Goal: Task Accomplishment & Management: Use online tool/utility

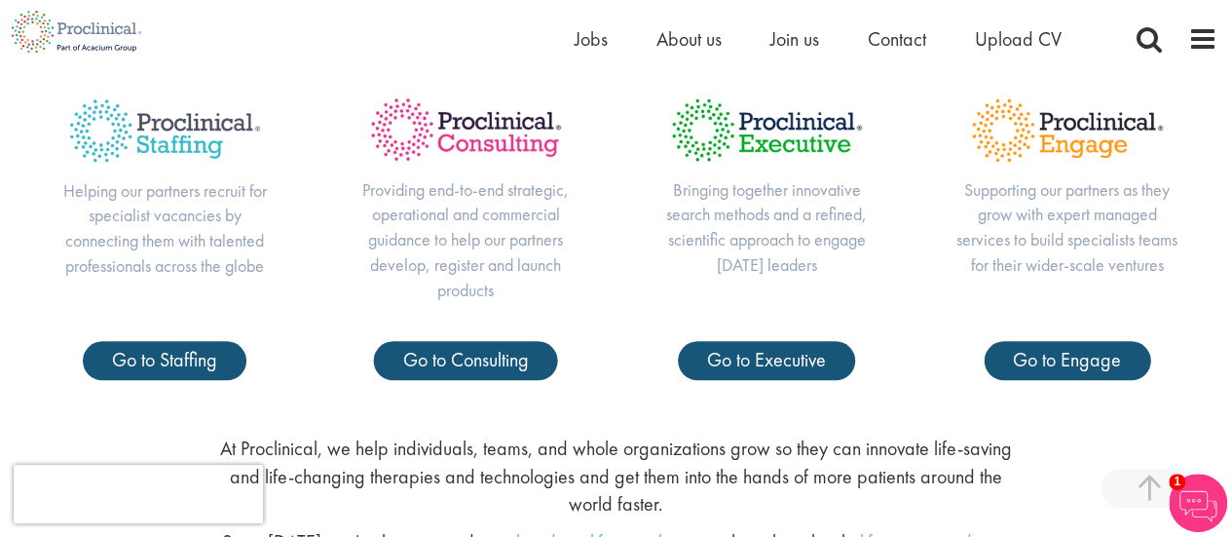
scroll to position [682, 0]
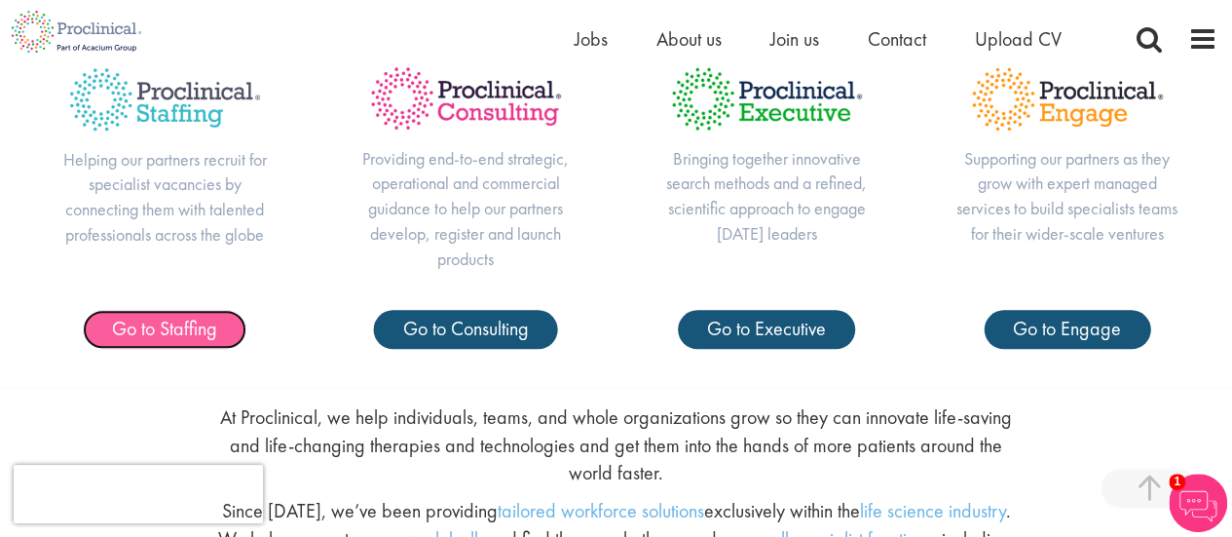
click at [209, 322] on span "Go to Staffing" at bounding box center [164, 328] width 105 height 25
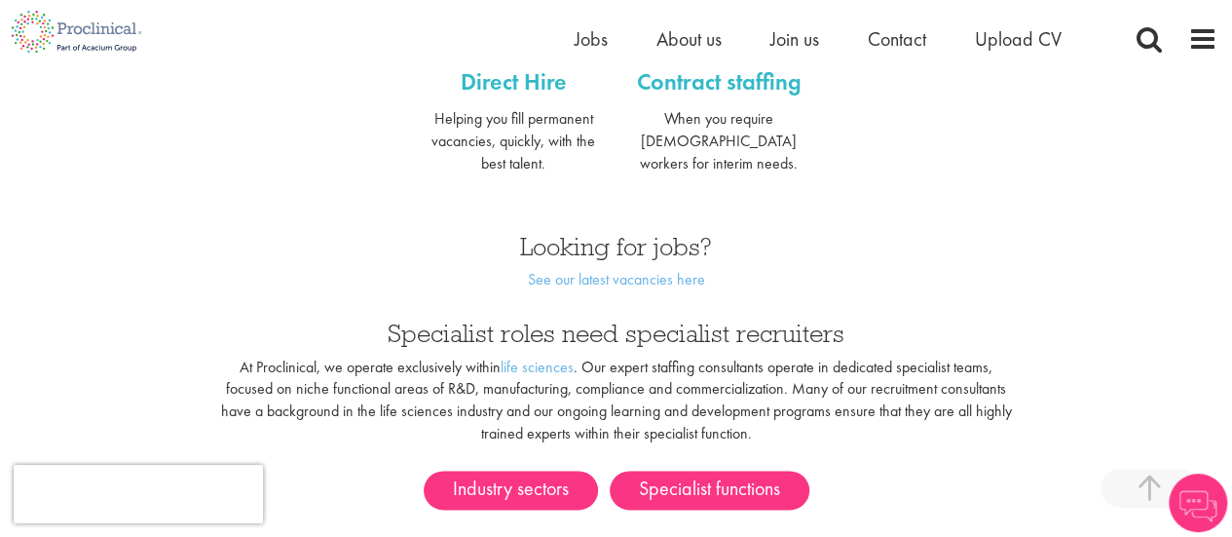
scroll to position [1071, 0]
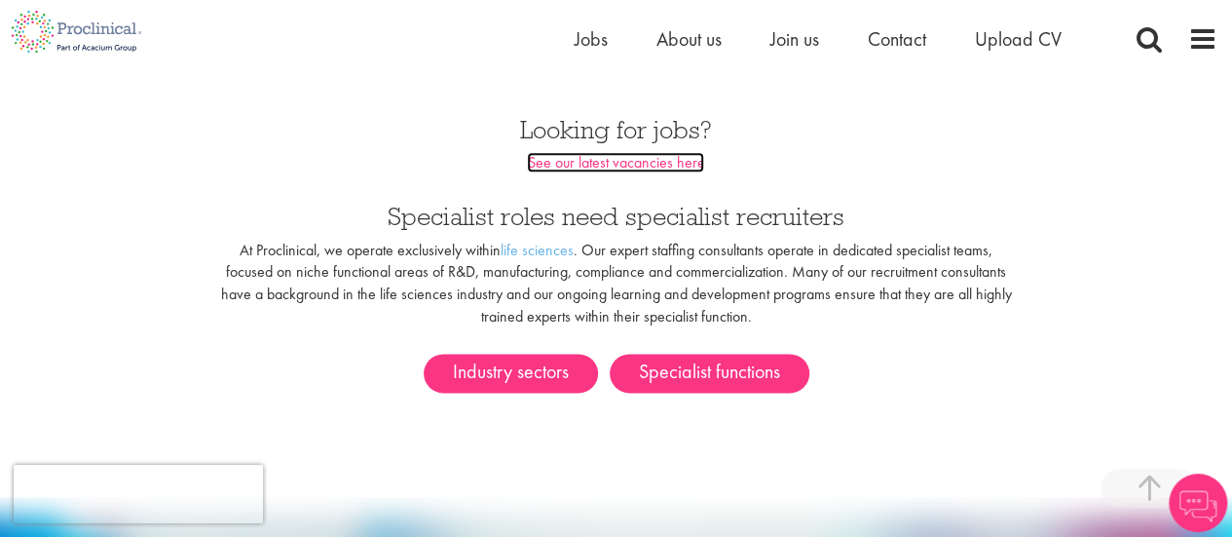
click at [686, 152] on link "See our latest vacancies here" at bounding box center [615, 162] width 177 height 20
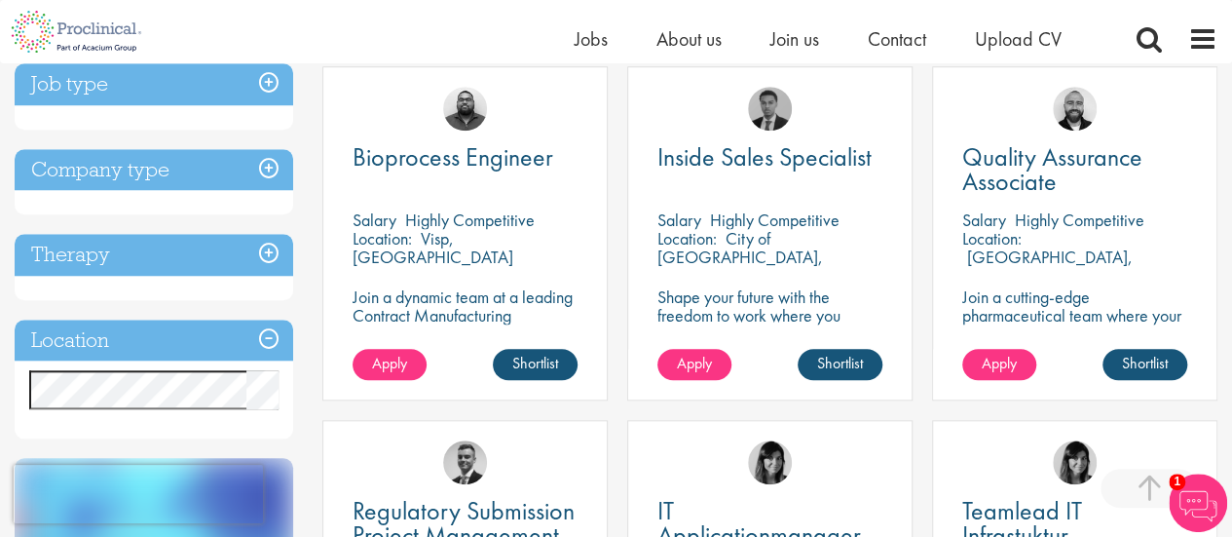
scroll to position [779, 0]
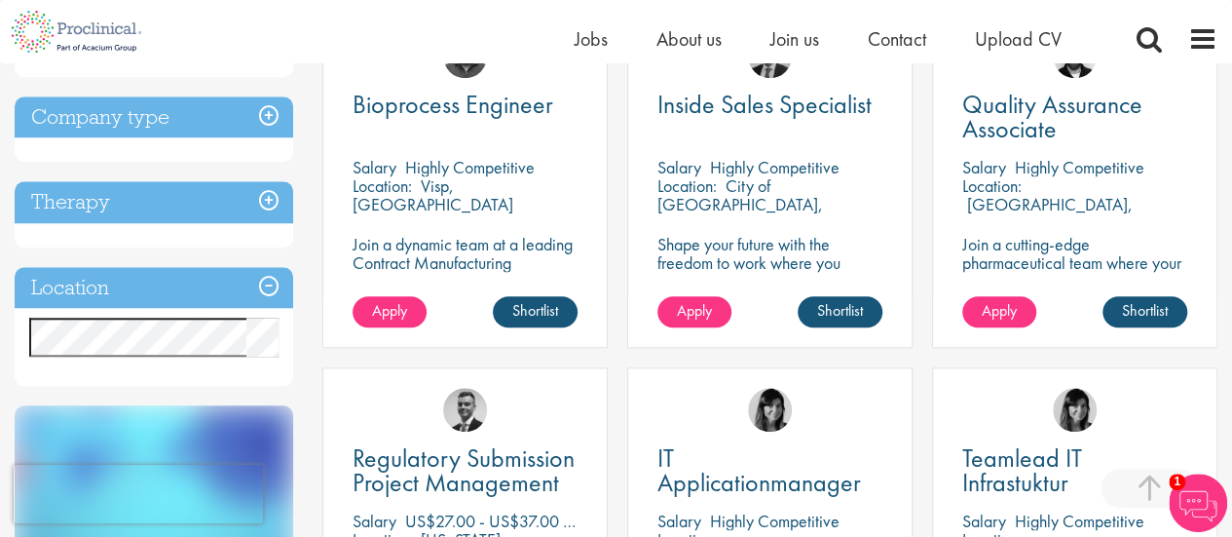
click at [271, 282] on h3 "Location" at bounding box center [154, 288] width 279 height 42
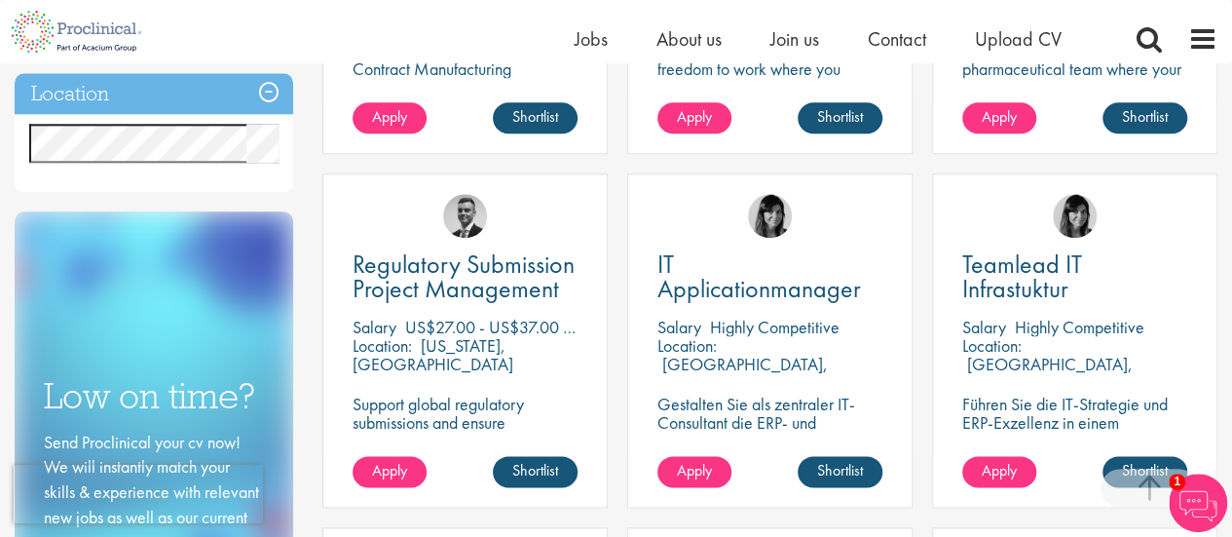
scroll to position [974, 0]
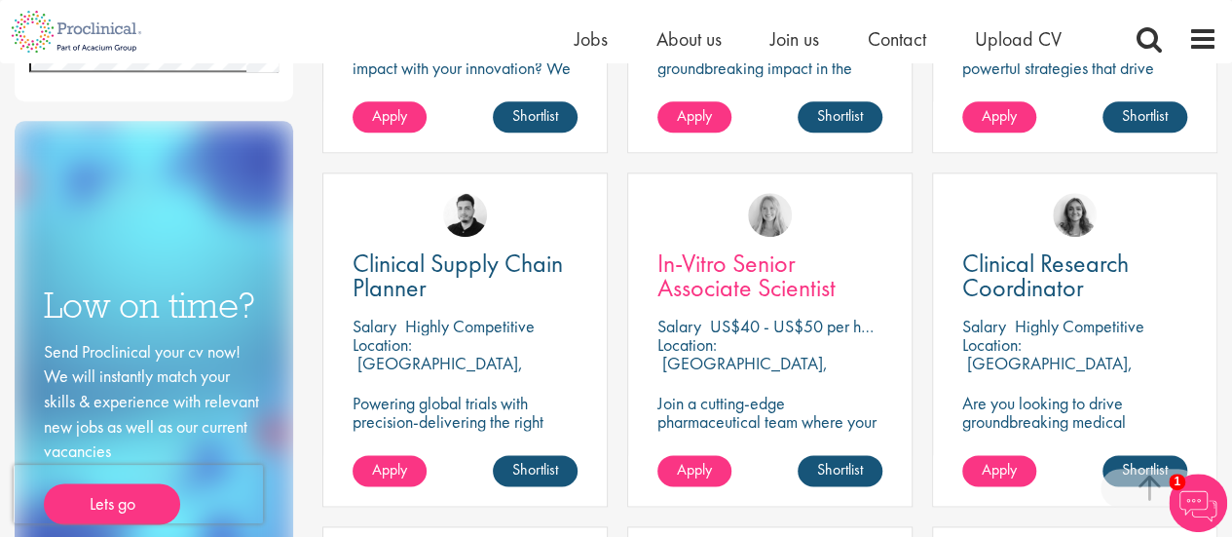
scroll to position [974, 0]
click at [732, 402] on p "Join a cutting-edge pharmaceutical team where your precision and passion for sc…" at bounding box center [769, 439] width 225 height 93
click at [726, 283] on span "In-Vitro Senior Associate Scientist" at bounding box center [746, 274] width 178 height 57
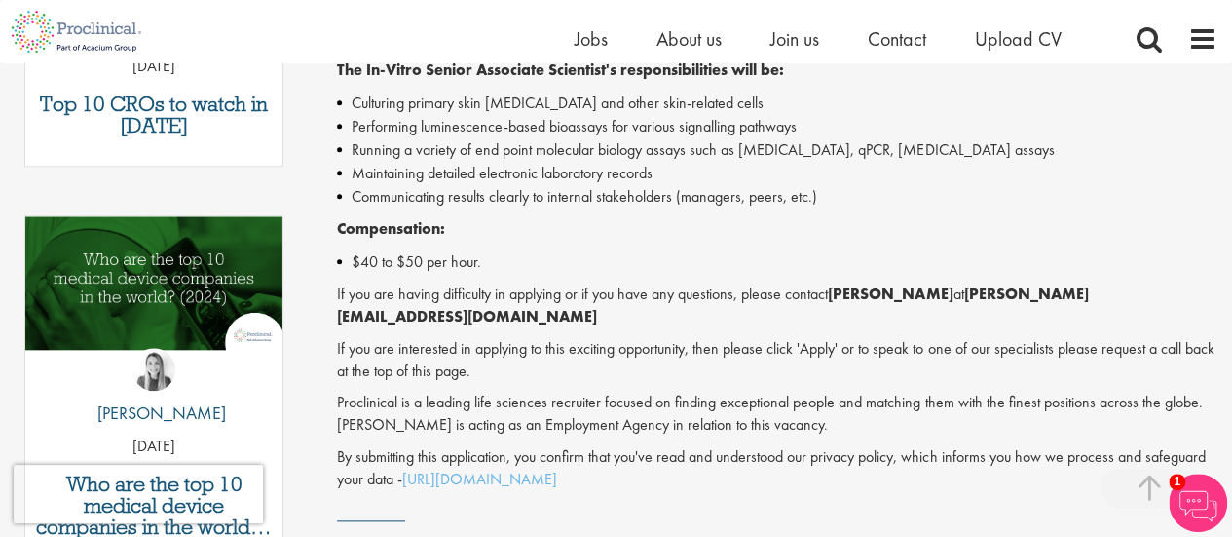
scroll to position [974, 0]
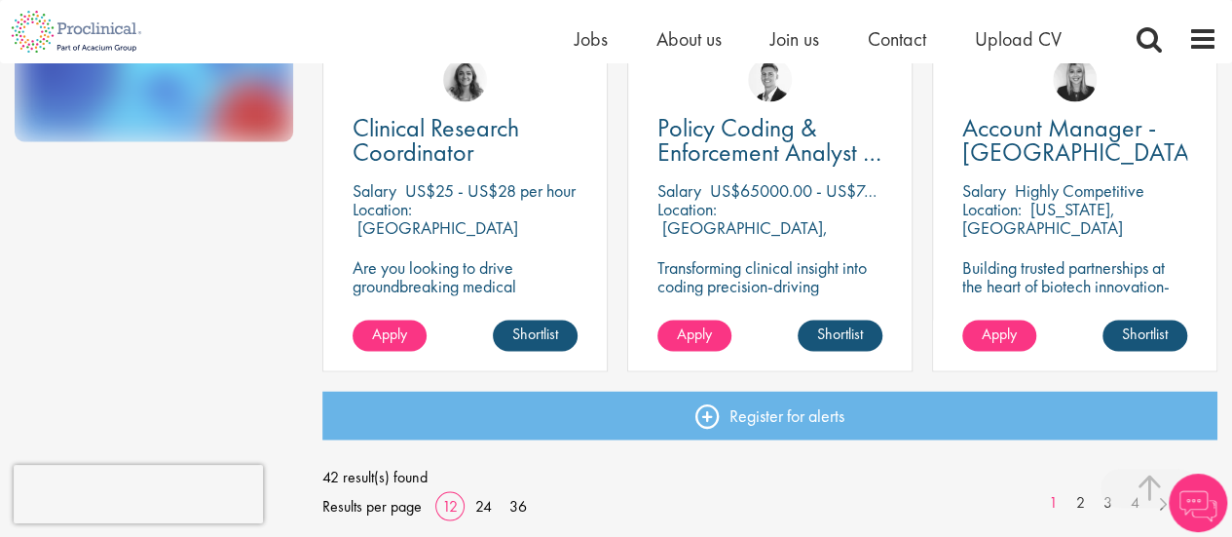
scroll to position [1558, 0]
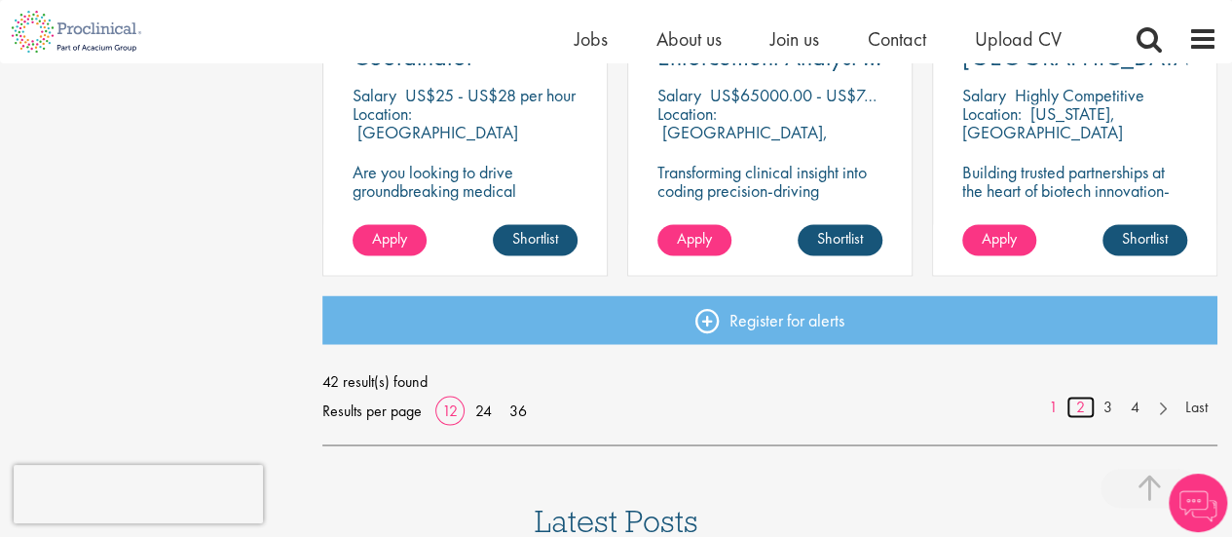
click at [1086, 412] on link "2" at bounding box center [1080, 406] width 28 height 22
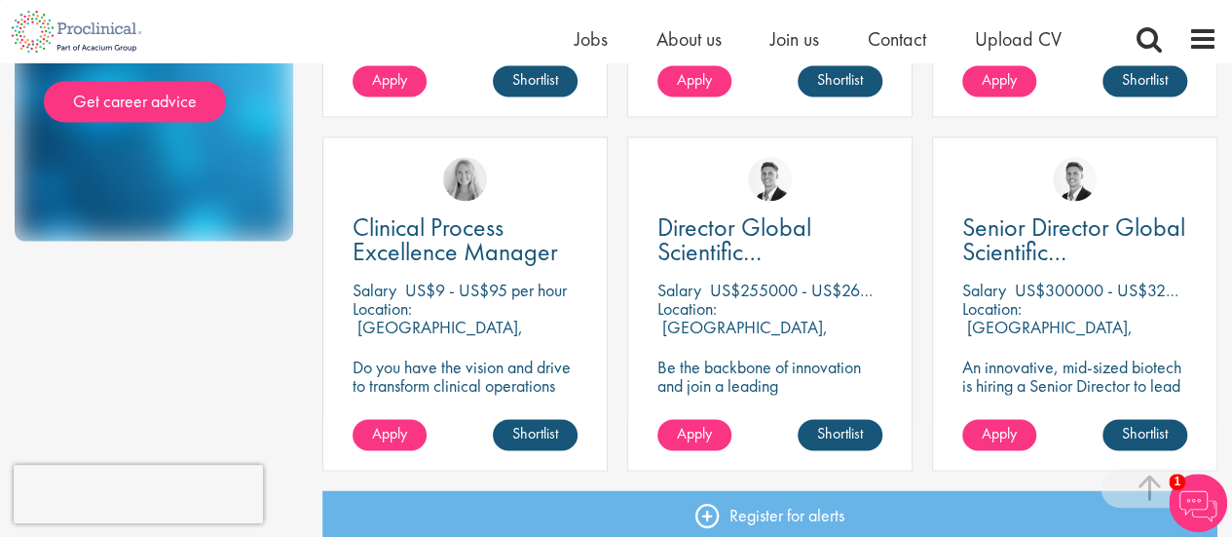
scroll to position [1655, 0]
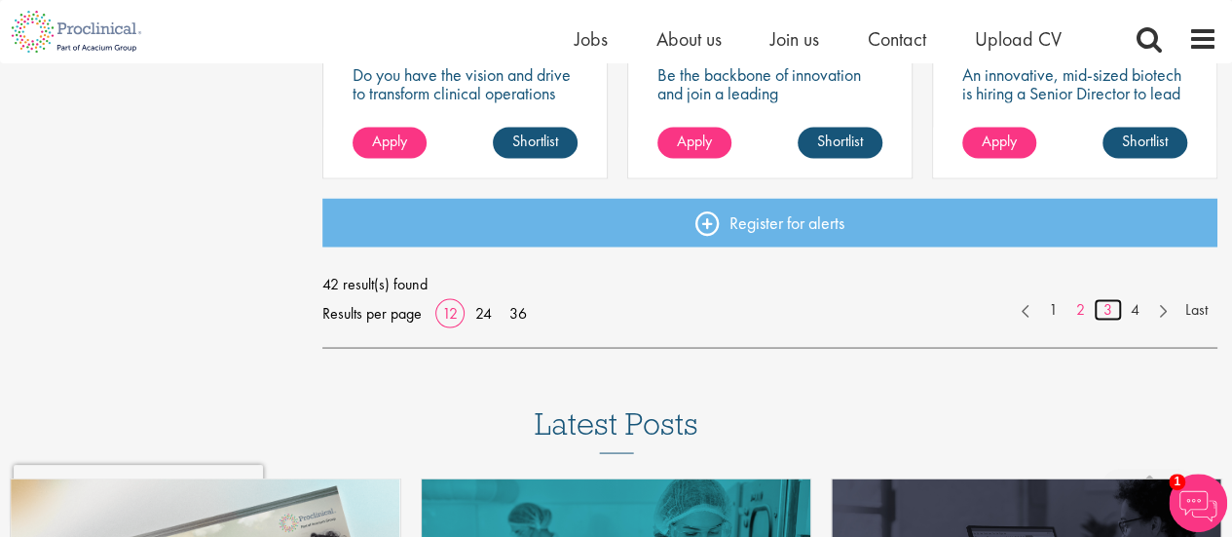
click at [1103, 313] on link "3" at bounding box center [1108, 309] width 28 height 22
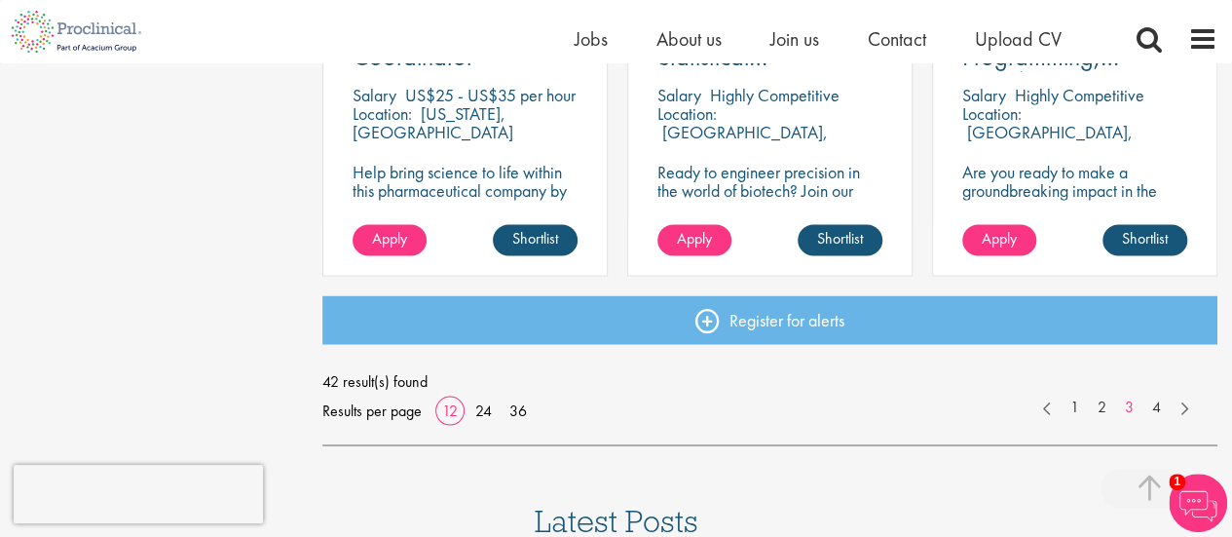
scroll to position [1363, 0]
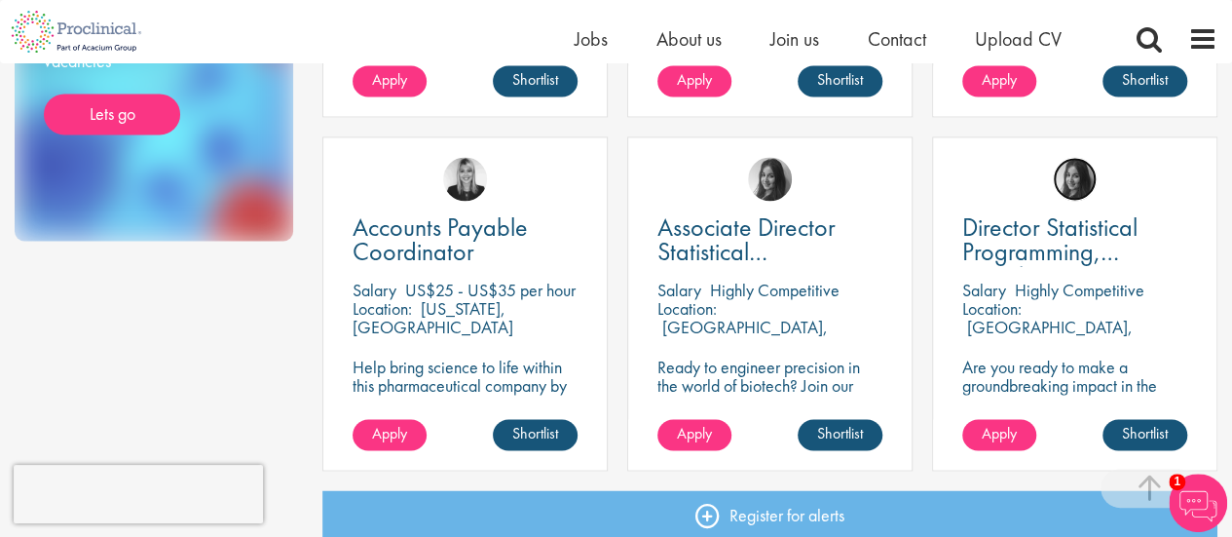
click at [1081, 178] on img at bounding box center [1075, 179] width 44 height 44
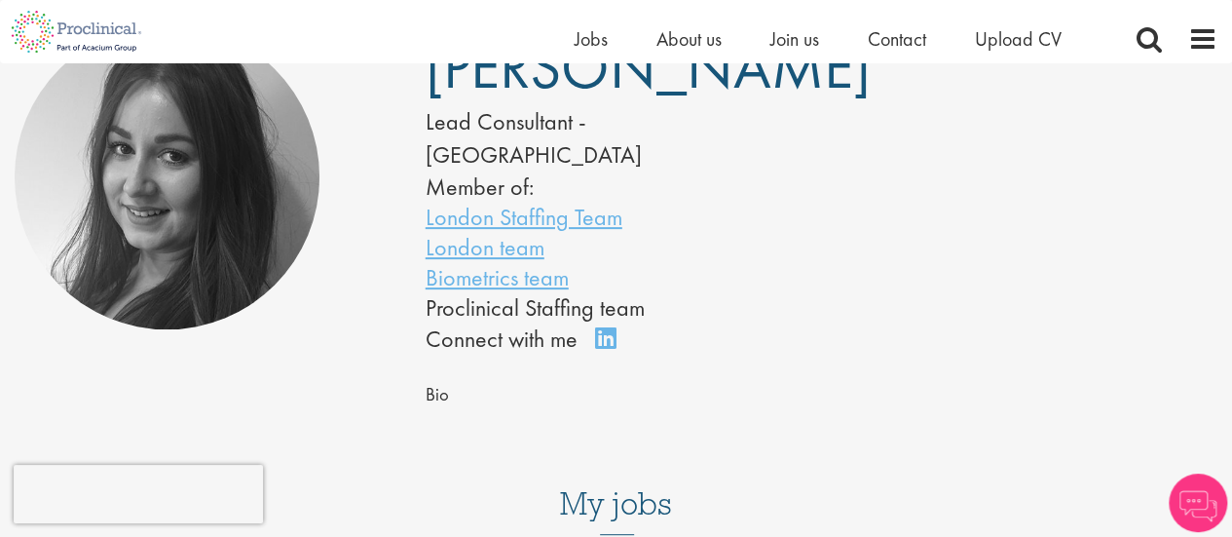
scroll to position [195, 0]
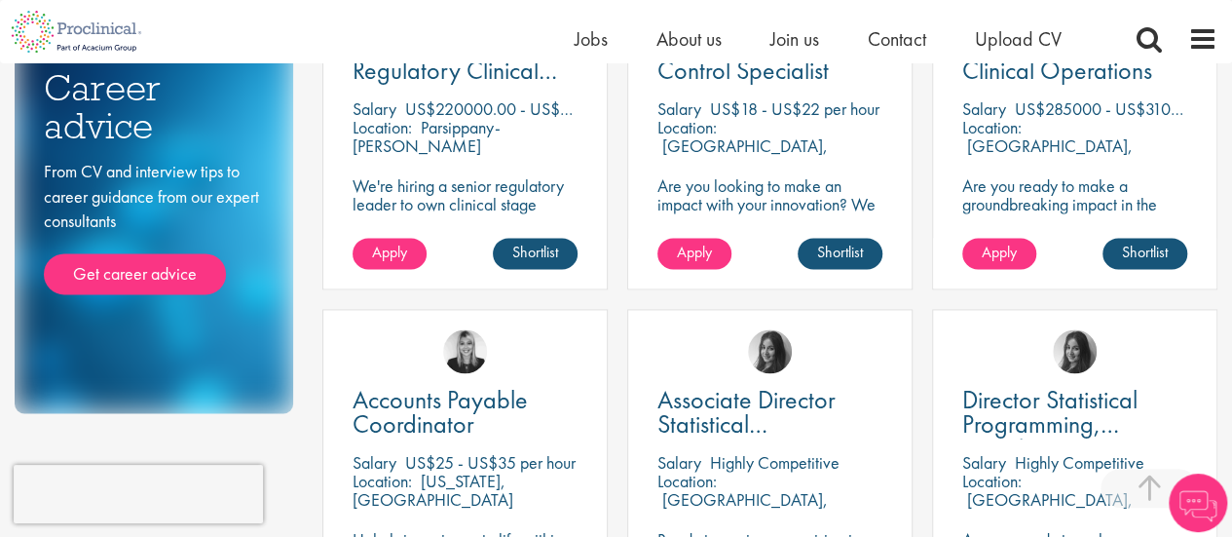
scroll to position [996, 0]
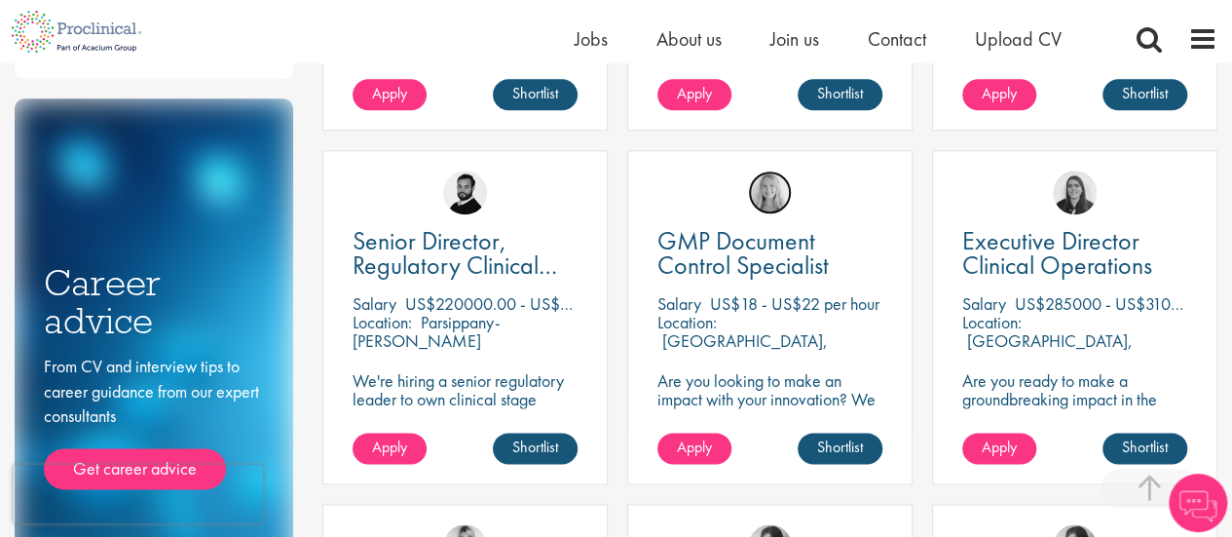
click at [771, 193] on img at bounding box center [770, 192] width 44 height 44
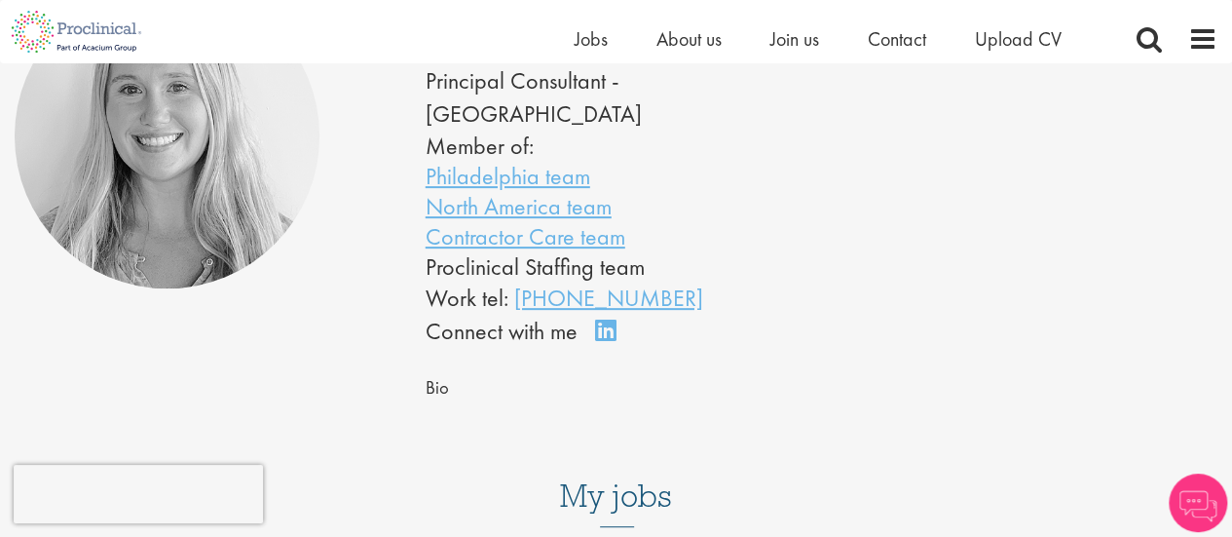
scroll to position [195, 0]
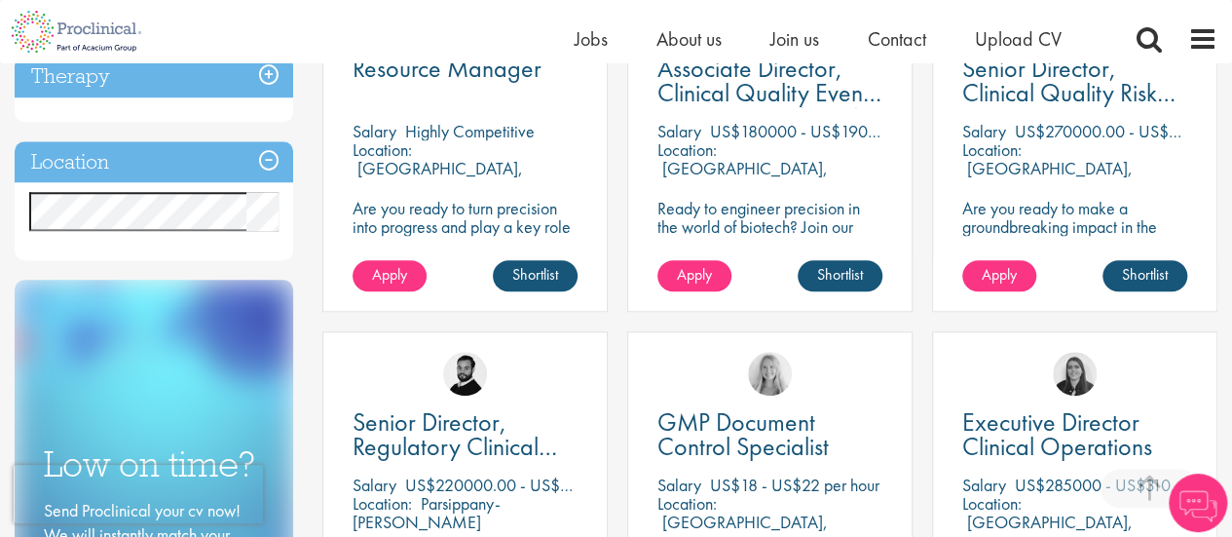
scroll to position [523, 0]
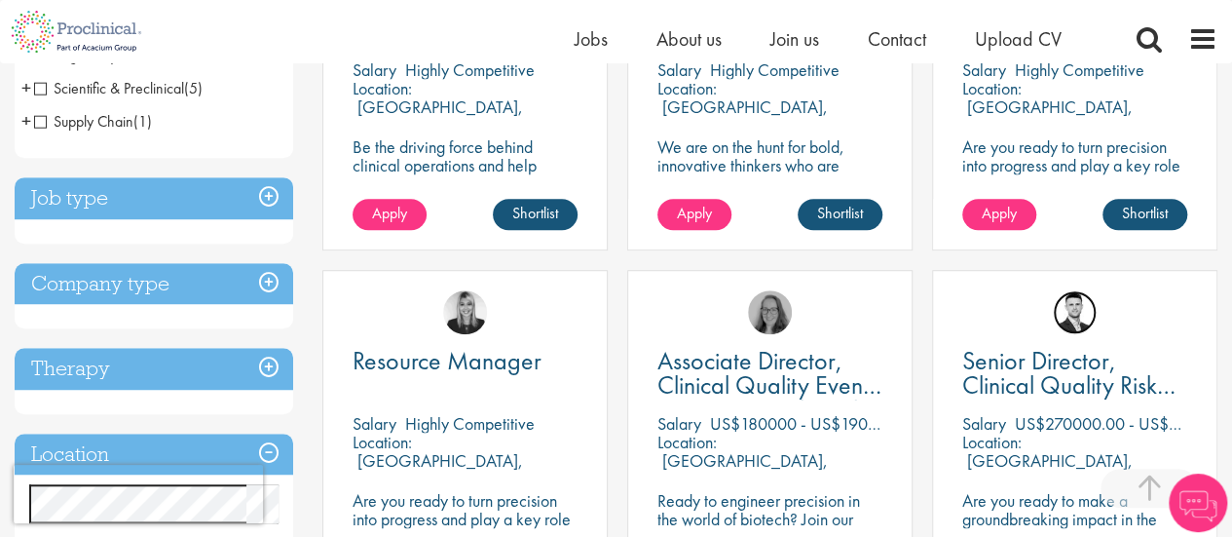
click at [1081, 305] on img at bounding box center [1075, 312] width 44 height 44
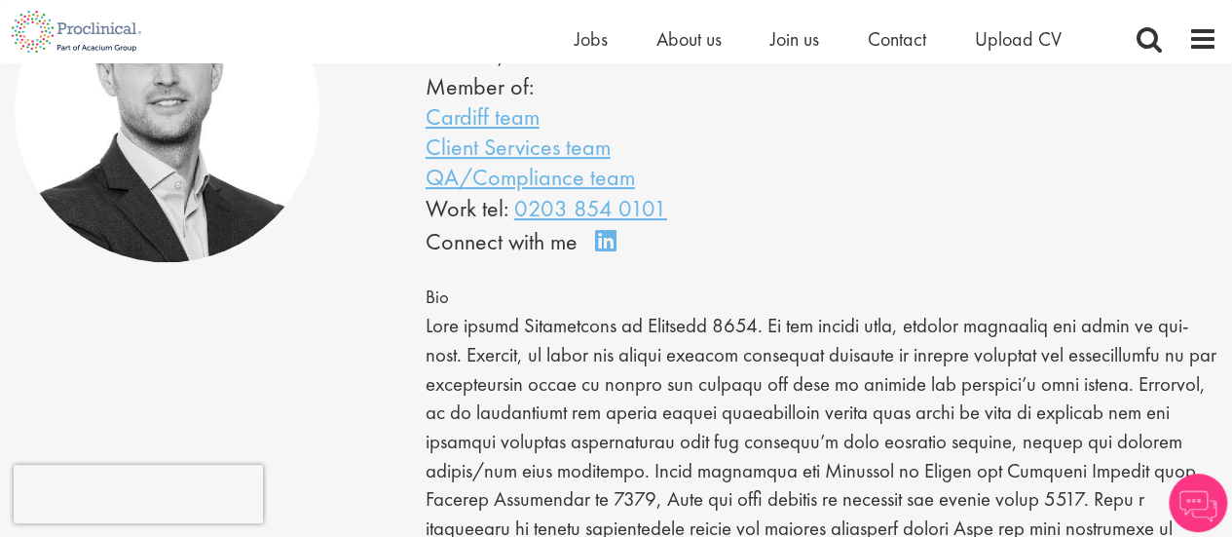
scroll to position [292, 0]
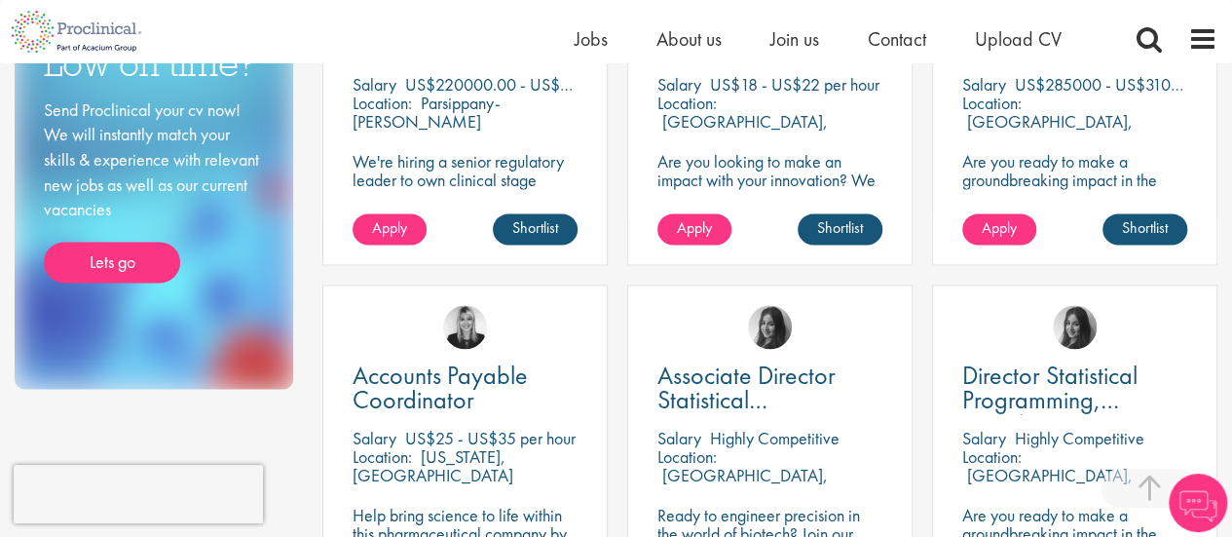
scroll to position [1605, 0]
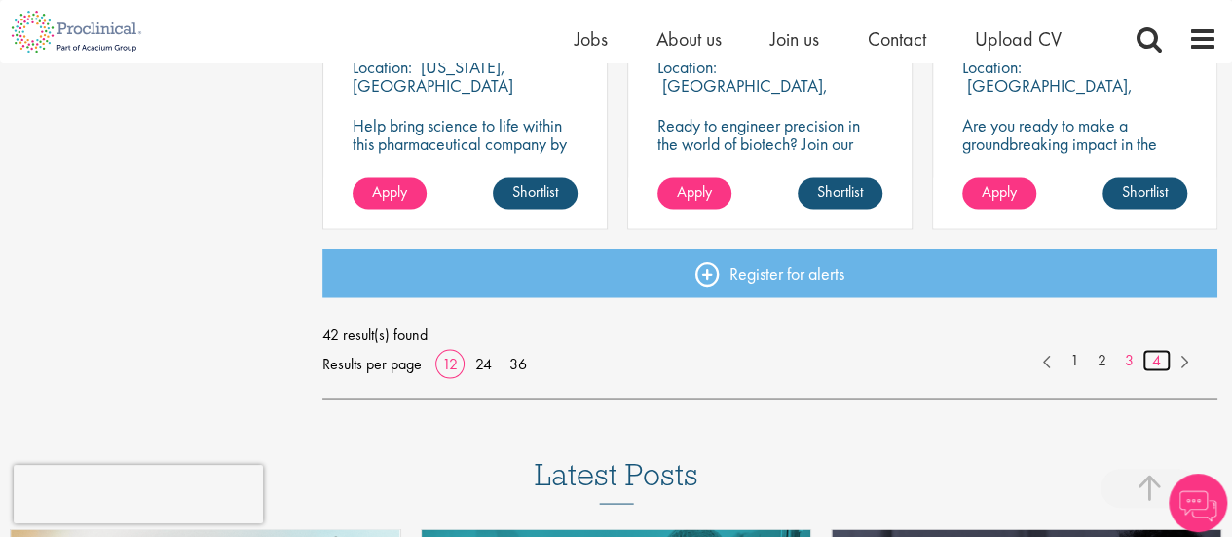
click at [1166, 361] on link "4" at bounding box center [1156, 360] width 28 height 22
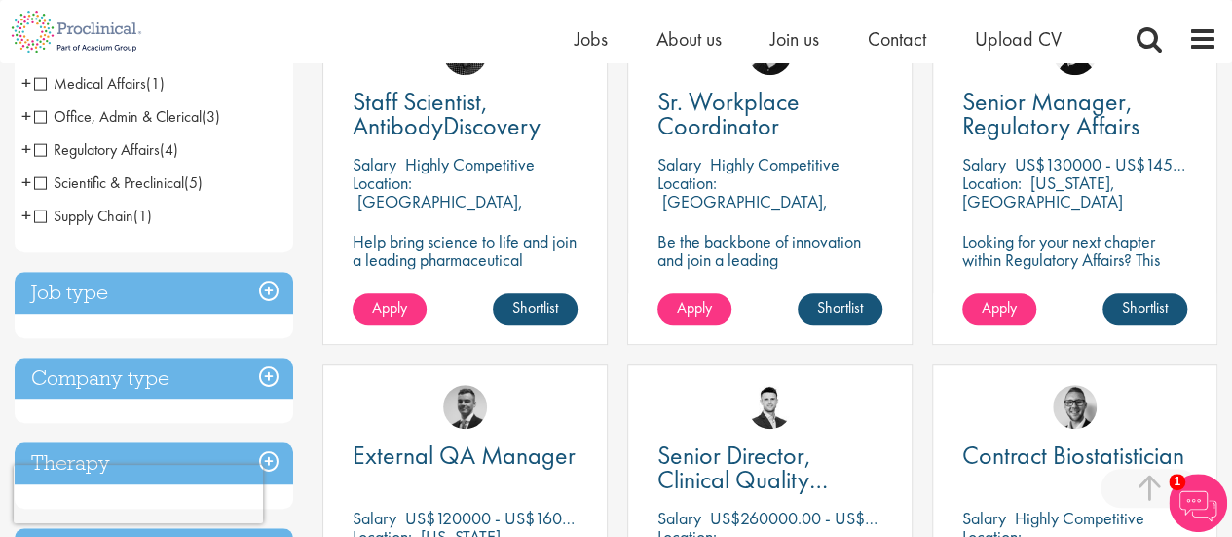
scroll to position [390, 0]
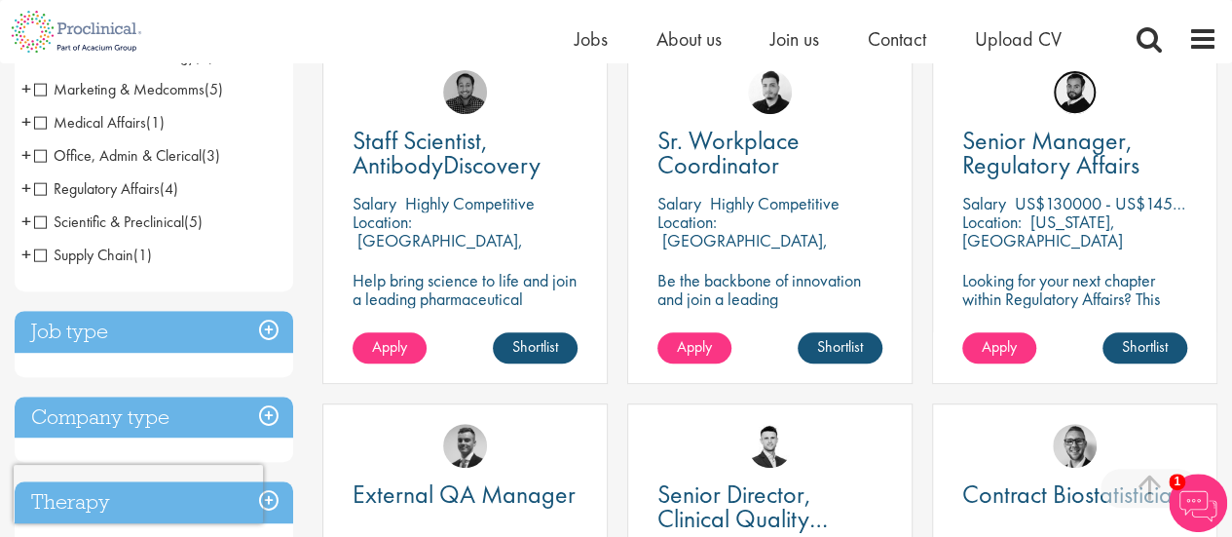
click at [1076, 98] on img at bounding box center [1075, 92] width 44 height 44
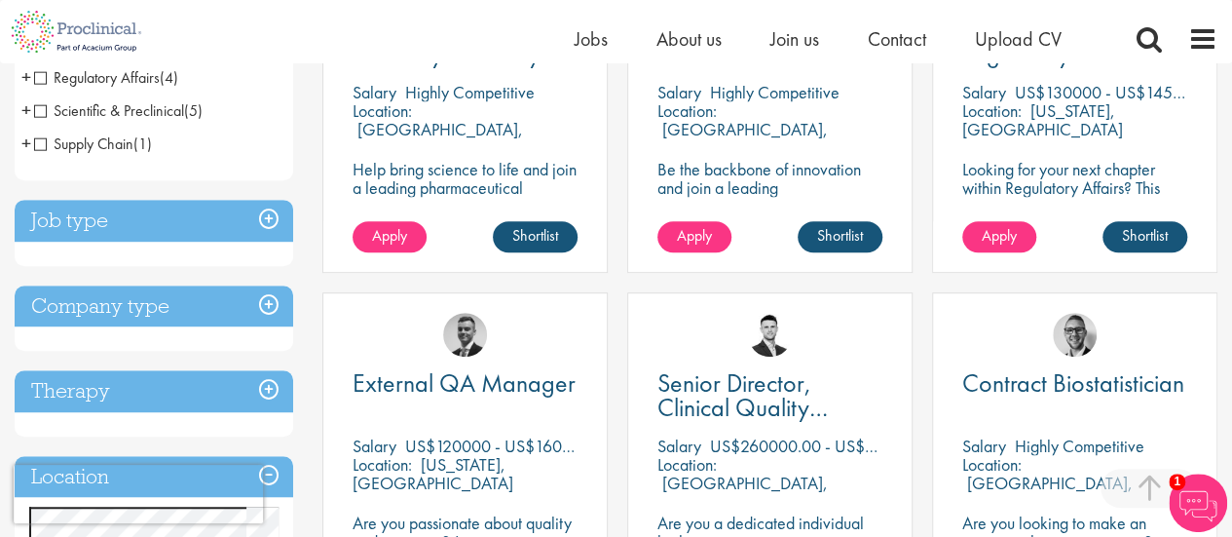
scroll to position [302, 0]
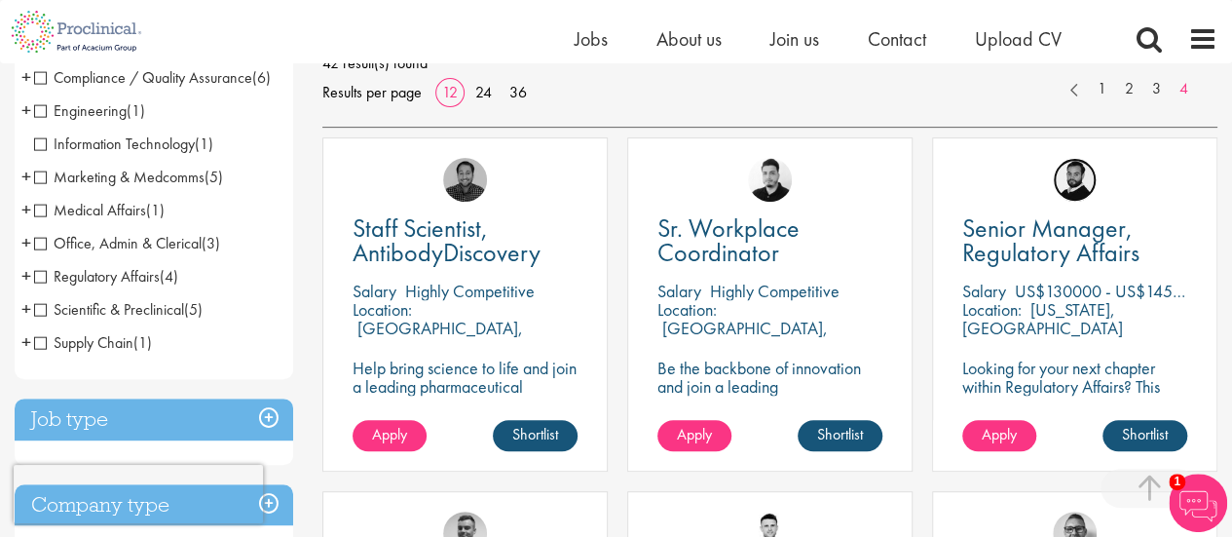
click at [1077, 172] on img at bounding box center [1075, 180] width 44 height 44
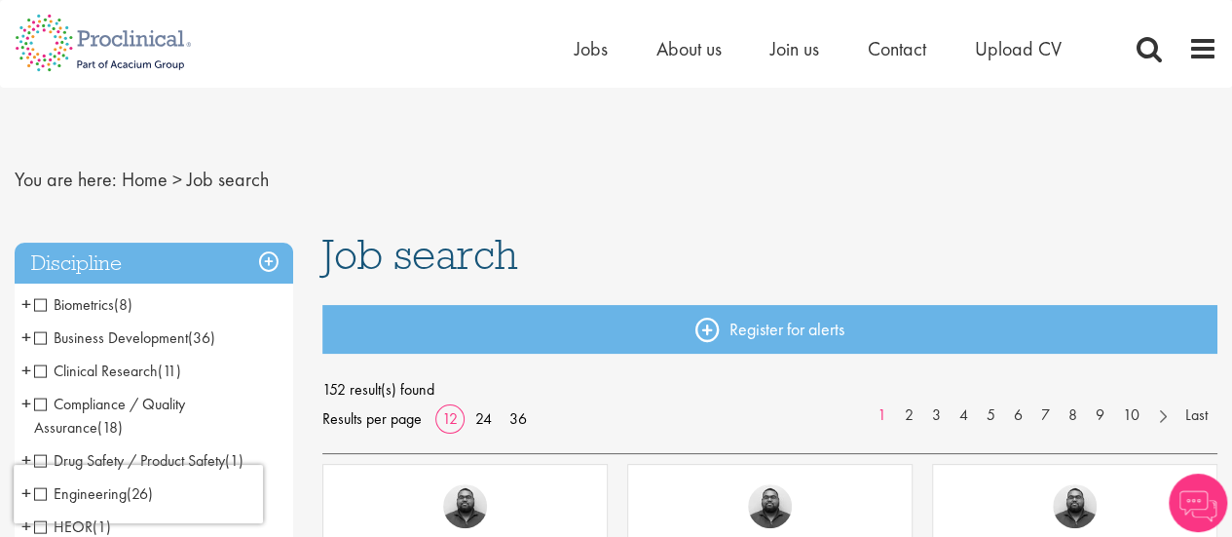
scroll to position [292, 0]
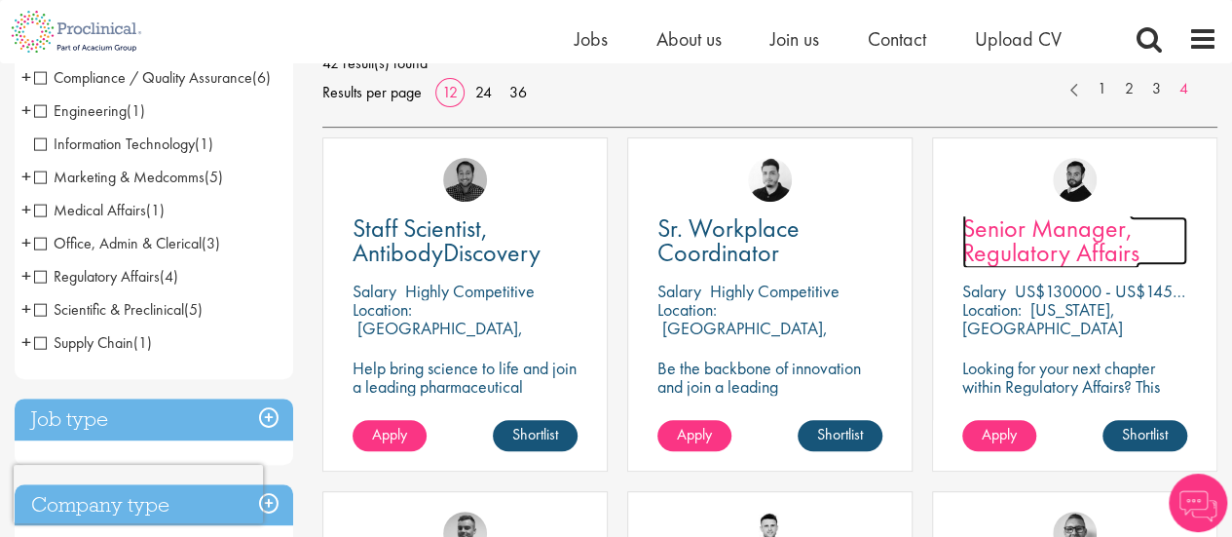
click at [1061, 251] on span "Senior Manager, Regulatory Affairs" at bounding box center [1050, 239] width 177 height 57
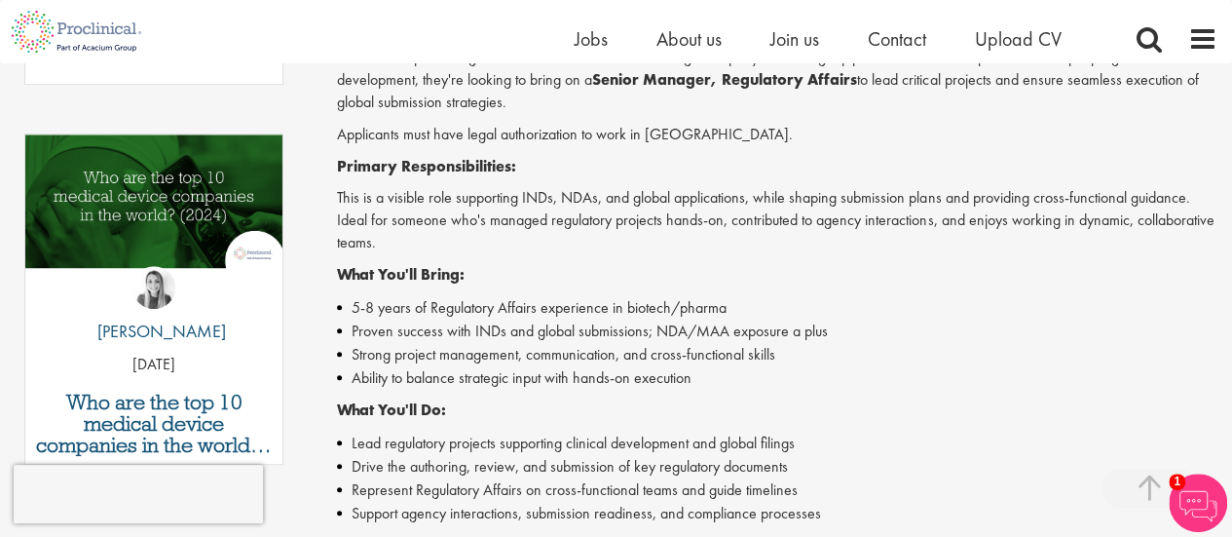
scroll to position [682, 0]
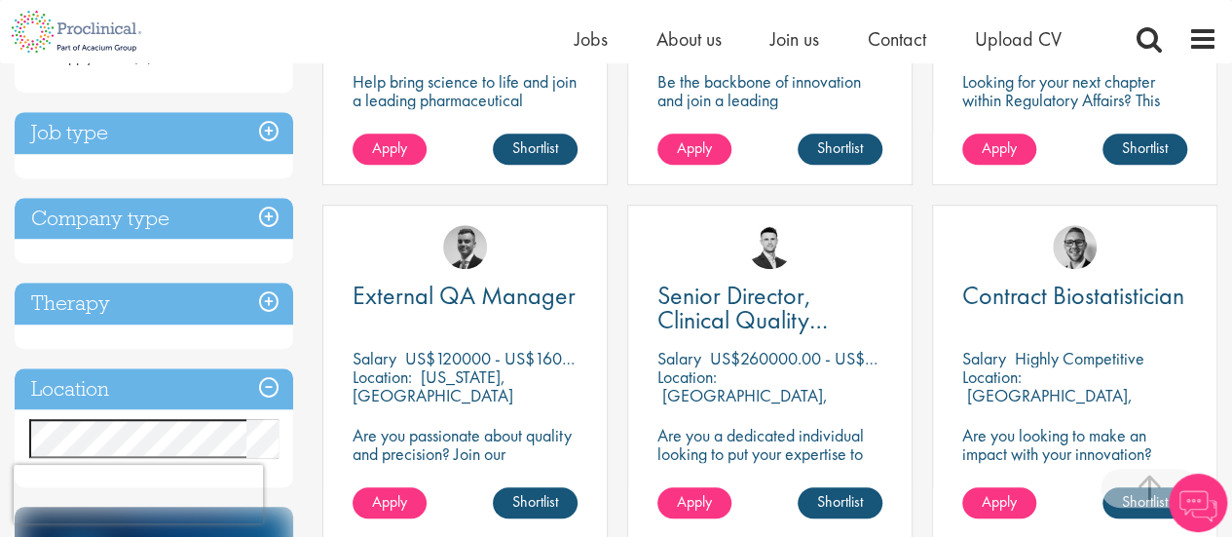
scroll to position [691, 0]
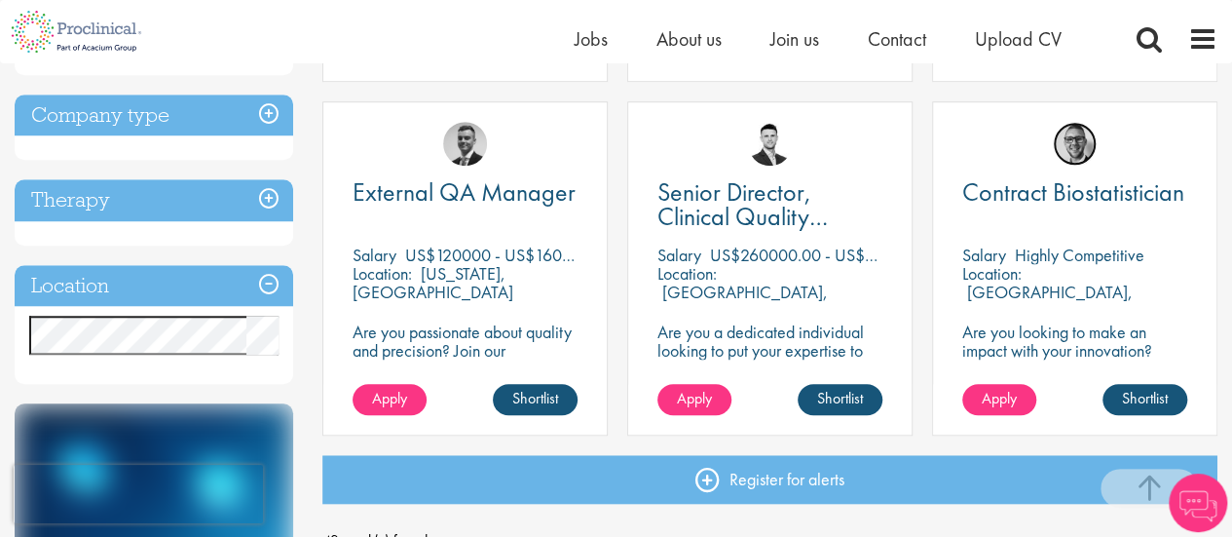
click at [1082, 145] on img at bounding box center [1075, 144] width 44 height 44
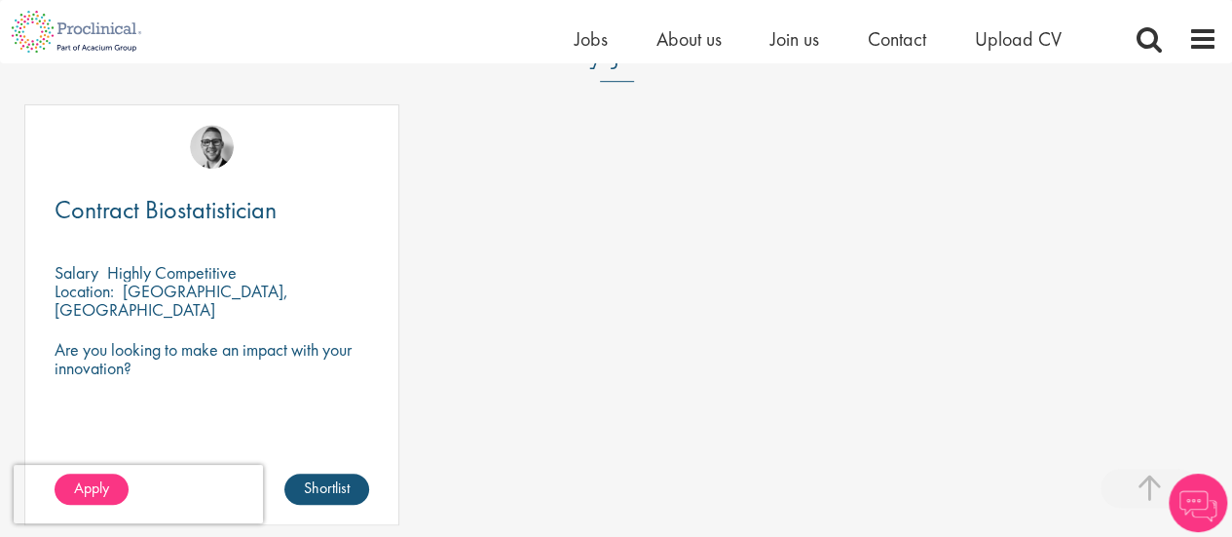
scroll to position [487, 0]
